Goal: Obtain resource: Download file/media

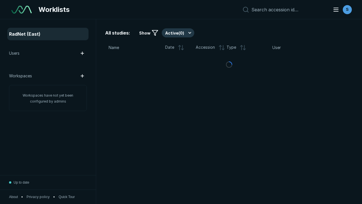
scroll to position [1546, 2358]
